Goal: Find specific fact: Find specific fact

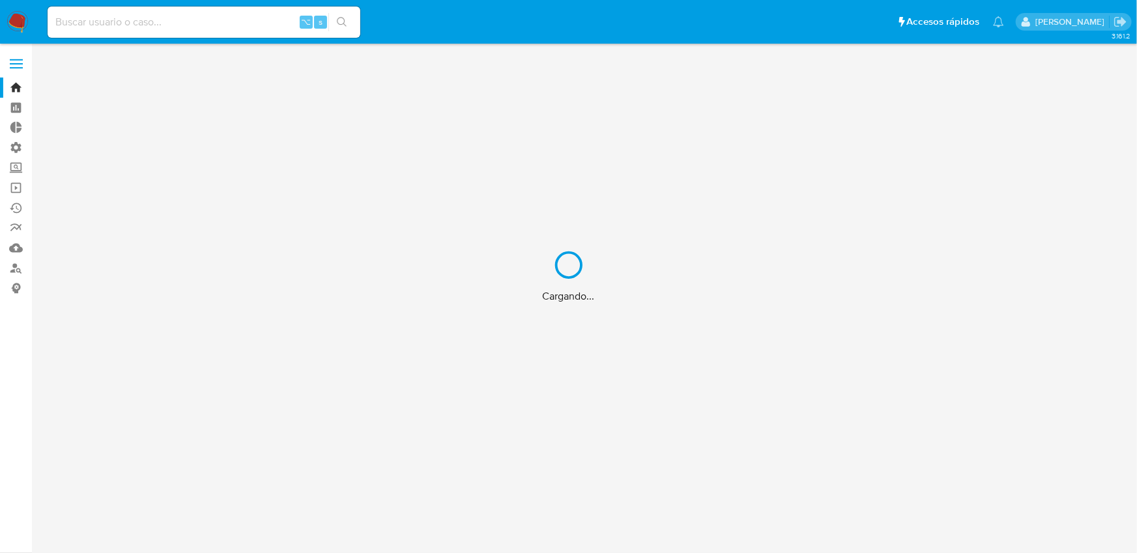
click at [194, 32] on div "Cargando..." at bounding box center [568, 276] width 1137 height 553
click at [198, 27] on div "Cargando..." at bounding box center [568, 276] width 1137 height 553
click at [199, 26] on div "Cargando..." at bounding box center [568, 276] width 1137 height 553
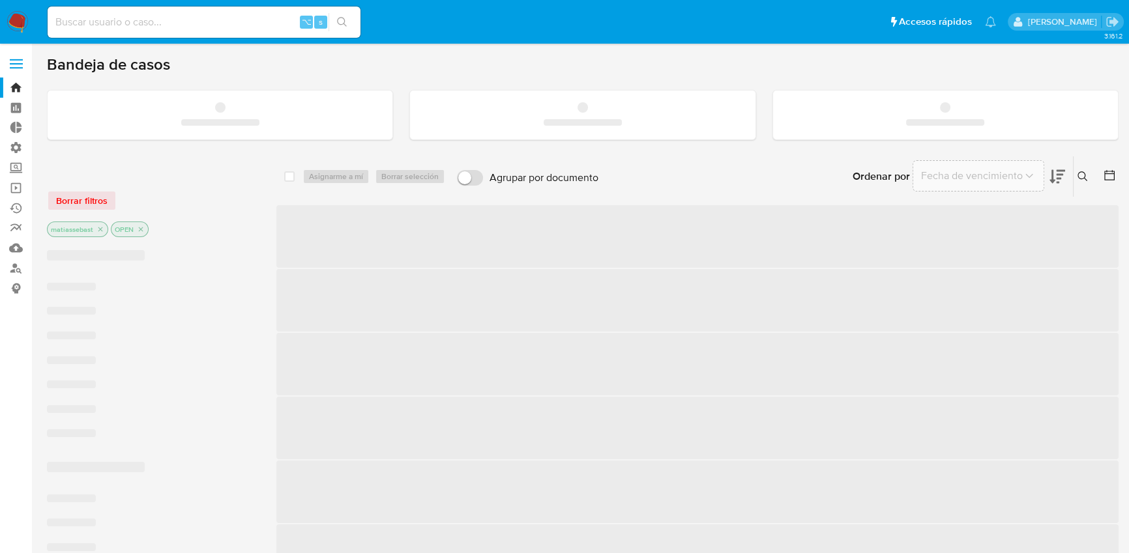
click at [207, 22] on input at bounding box center [204, 22] width 313 height 17
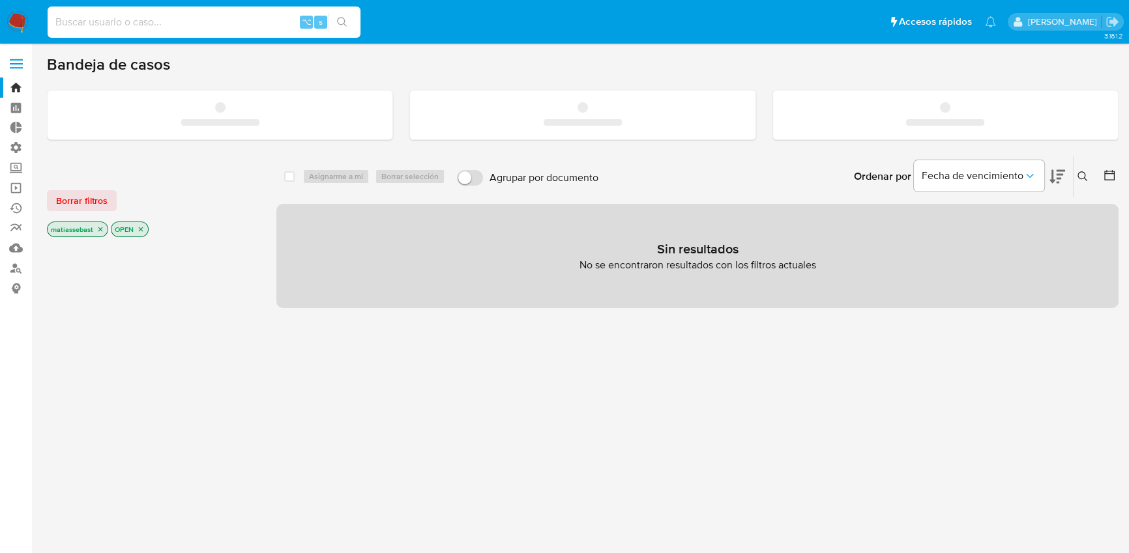
paste input "530664930"
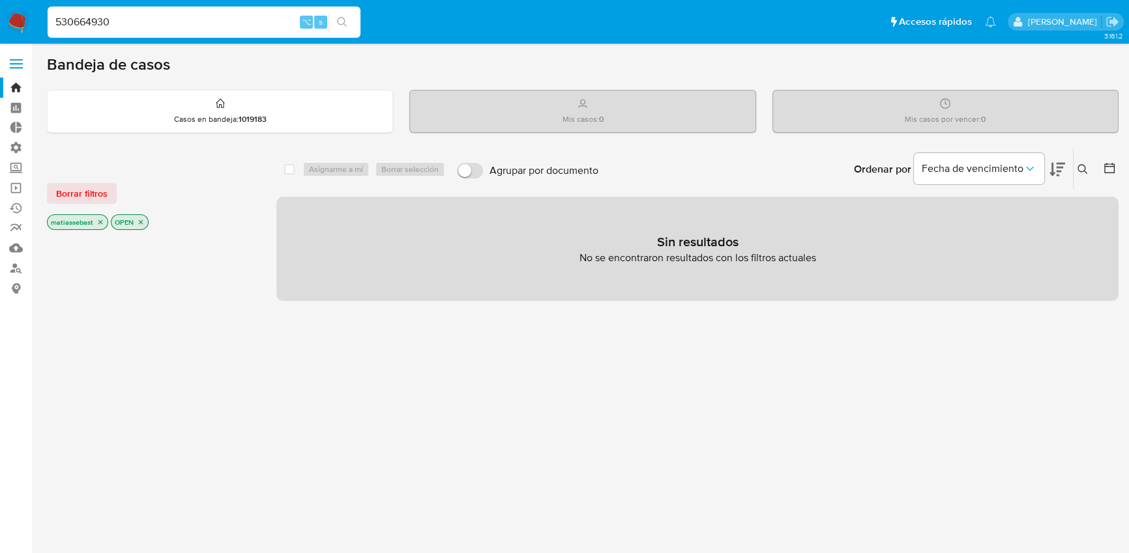
type input "530664930"
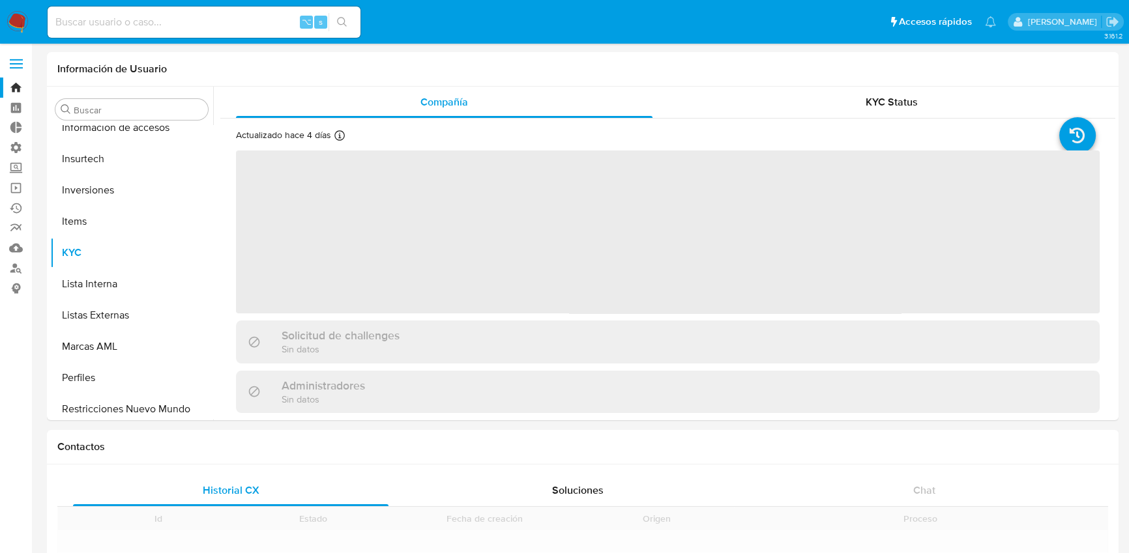
scroll to position [675, 0]
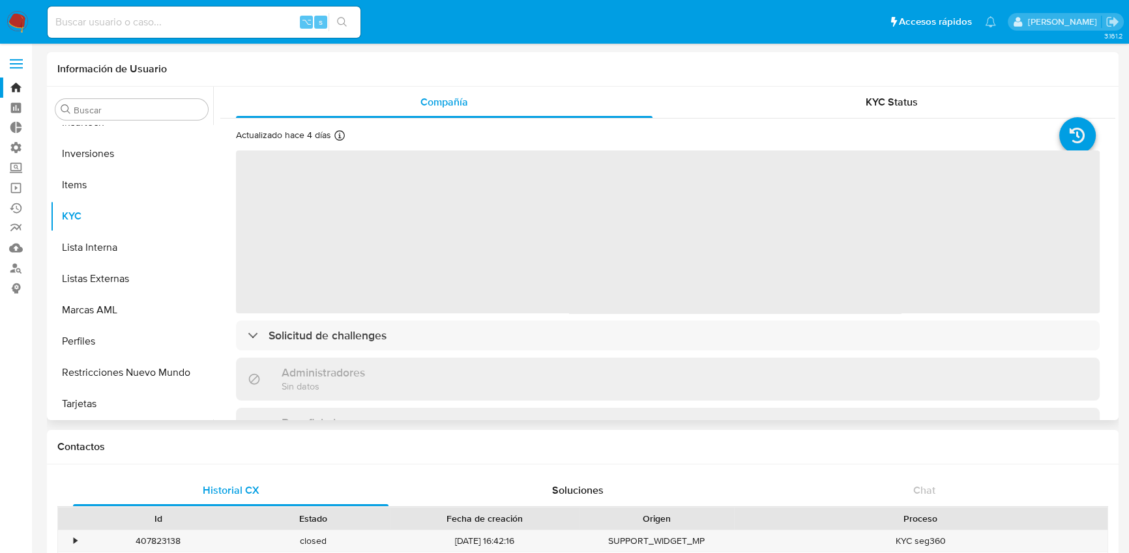
select select "10"
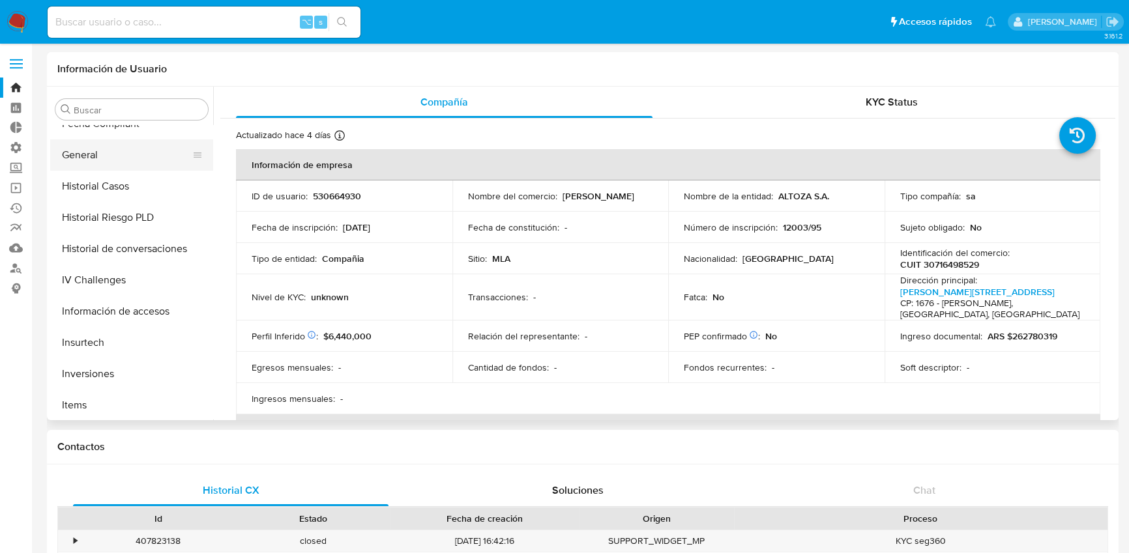
scroll to position [450, 0]
click at [116, 169] on button "General" at bounding box center [126, 159] width 153 height 31
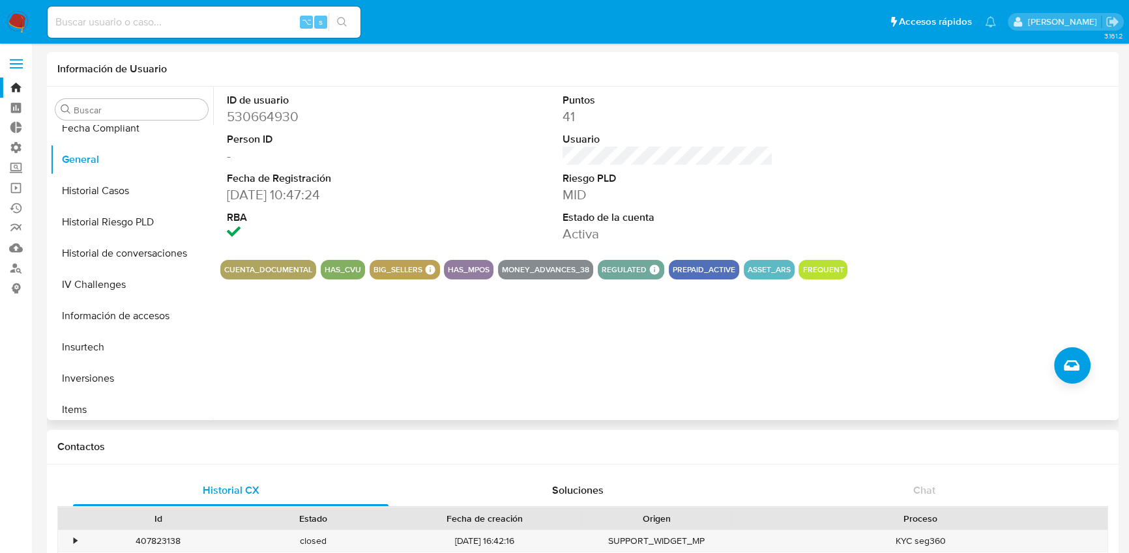
drag, startPoint x: 349, startPoint y: 192, endPoint x: 227, endPoint y: 175, distance: 123.7
click at [227, 175] on dl "ID de usuario 530664930 Person ID - Fecha de Registración [DATE] 10:47:24 RBA" at bounding box center [332, 168] width 211 height 150
copy dl "Fecha de Registración [DATE] 10:47:24"
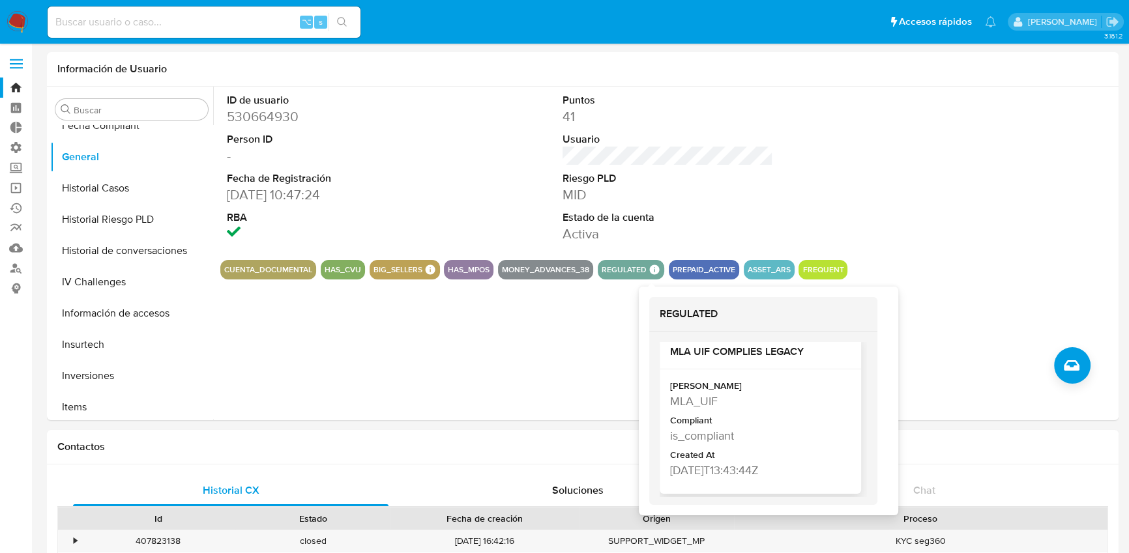
scroll to position [8, 0]
